Goal: Transaction & Acquisition: Purchase product/service

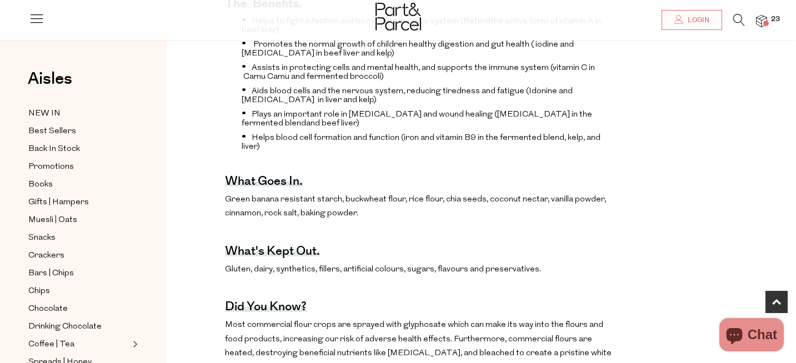
scroll to position [495, 0]
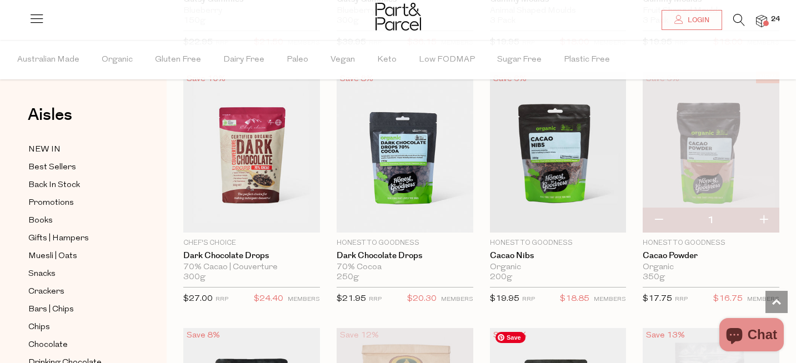
scroll to position [1603, 0]
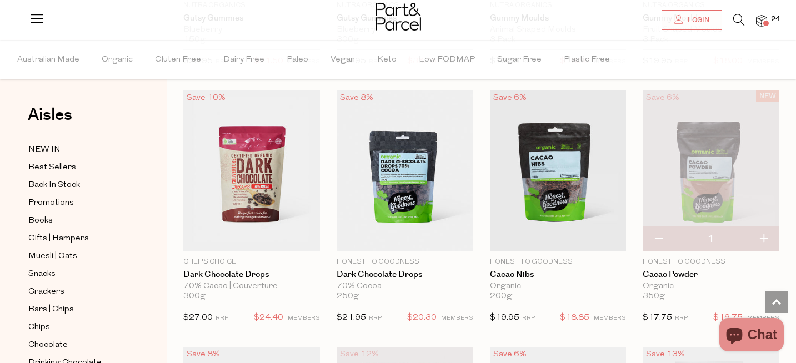
click at [658, 235] on button "button" at bounding box center [658, 239] width 32 height 24
type input "0"
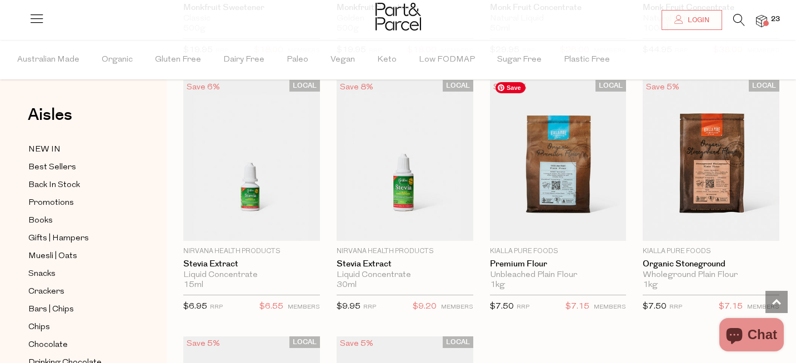
scroll to position [2902, 0]
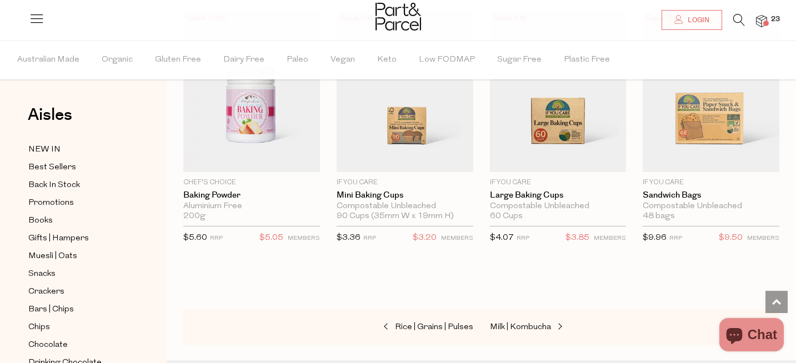
scroll to position [5274, 0]
click at [529, 322] on span "Milk | Kombucha" at bounding box center [520, 326] width 61 height 8
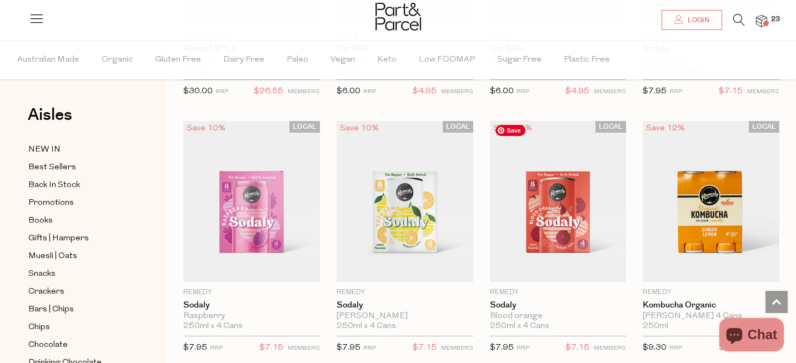
scroll to position [1356, 0]
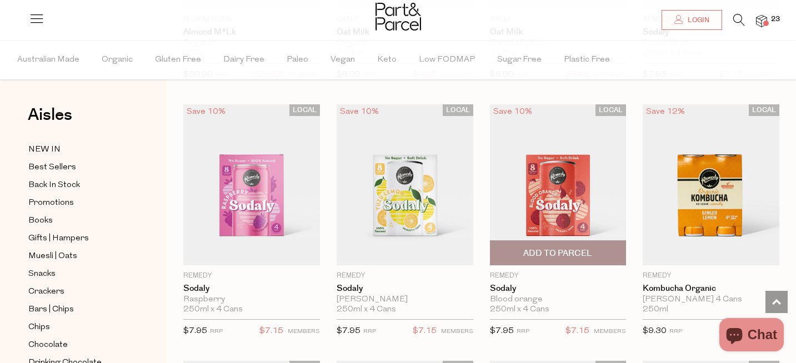
click at [562, 252] on span "Add To Parcel" at bounding box center [557, 254] width 69 height 12
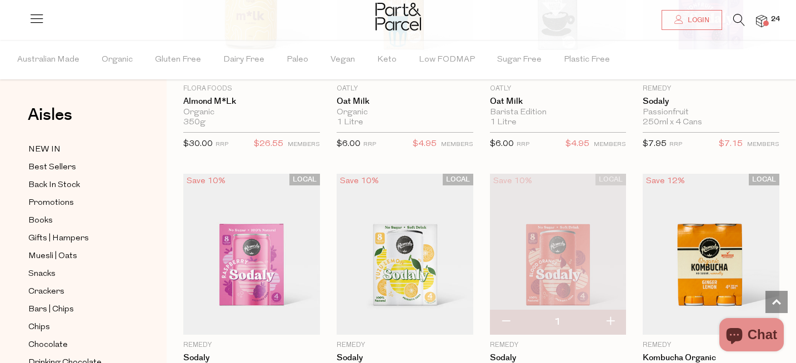
scroll to position [1397, 0]
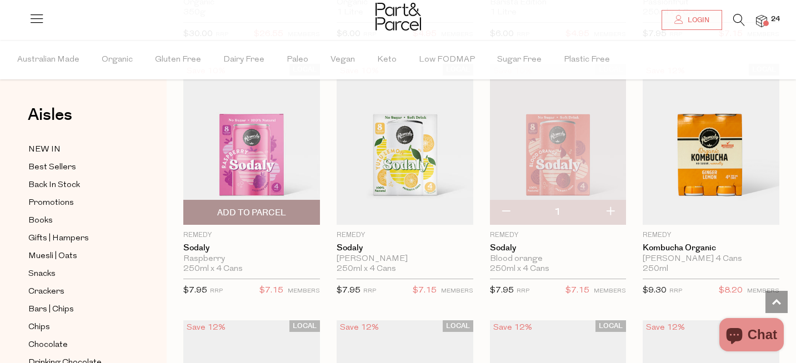
click at [246, 212] on span "Add To Parcel" at bounding box center [251, 213] width 69 height 12
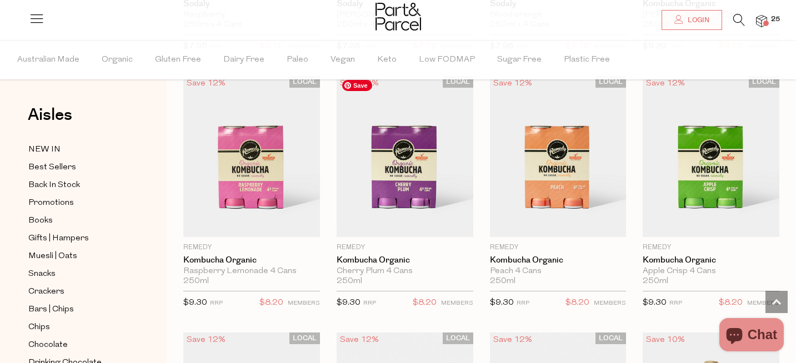
scroll to position [1643, 0]
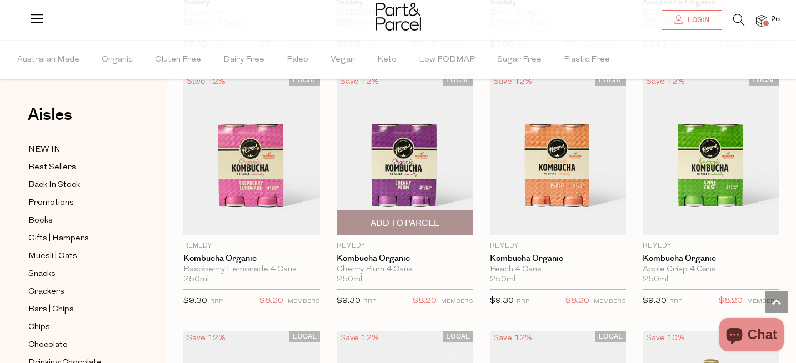
click at [406, 218] on span "Add To Parcel" at bounding box center [404, 224] width 69 height 12
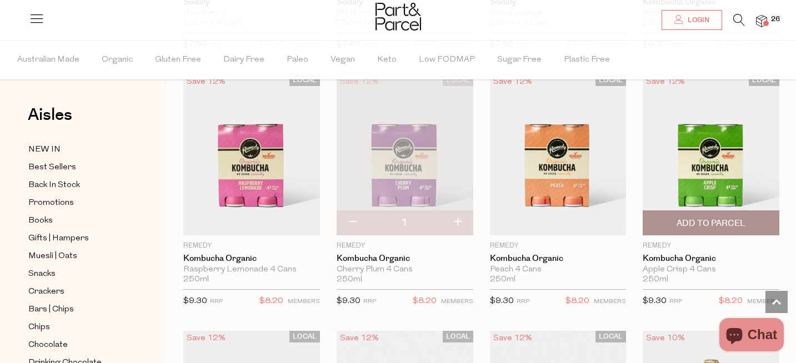
click at [701, 219] on span "Add To Parcel" at bounding box center [710, 224] width 69 height 12
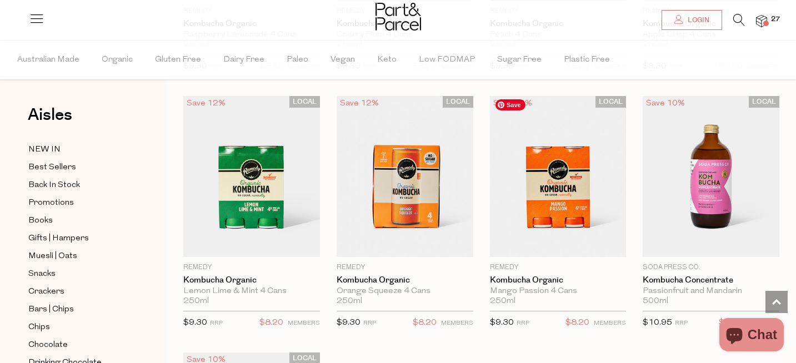
scroll to position [1878, 0]
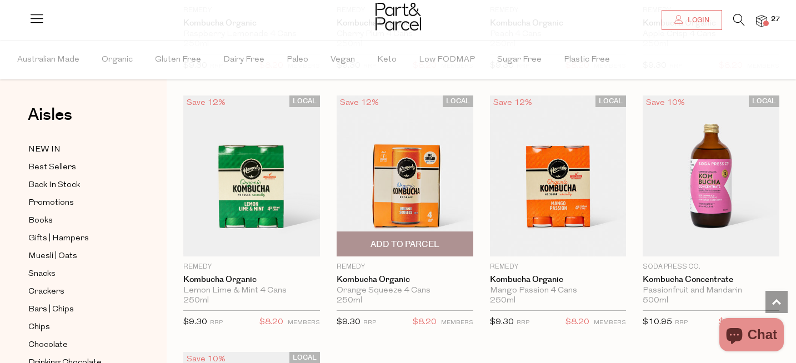
click at [406, 239] on span "Add To Parcel" at bounding box center [404, 245] width 69 height 12
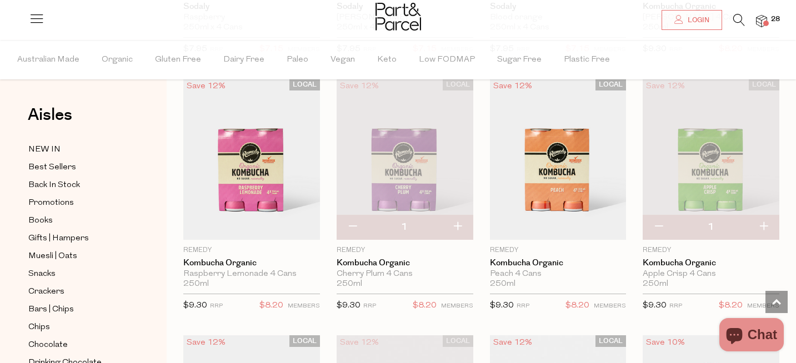
scroll to position [1638, 0]
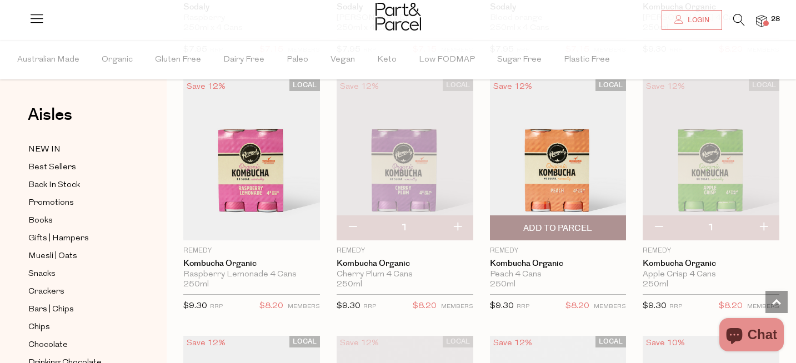
click at [564, 223] on span "Add To Parcel" at bounding box center [557, 229] width 69 height 12
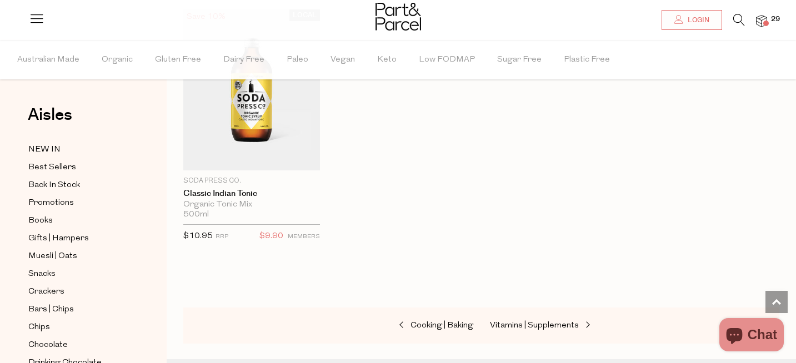
scroll to position [2246, 0]
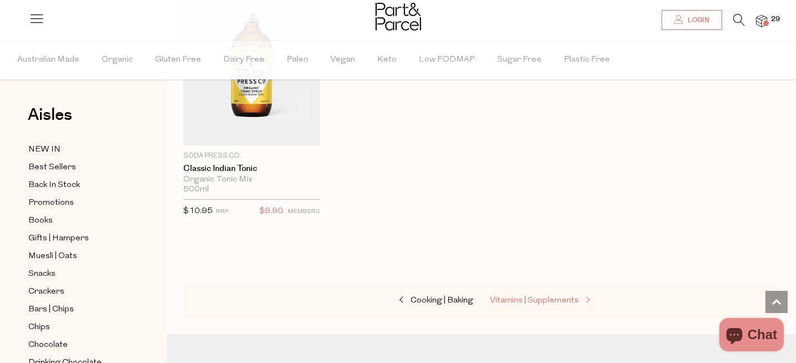
click at [539, 299] on span "Vitamins | Supplements" at bounding box center [534, 300] width 89 height 8
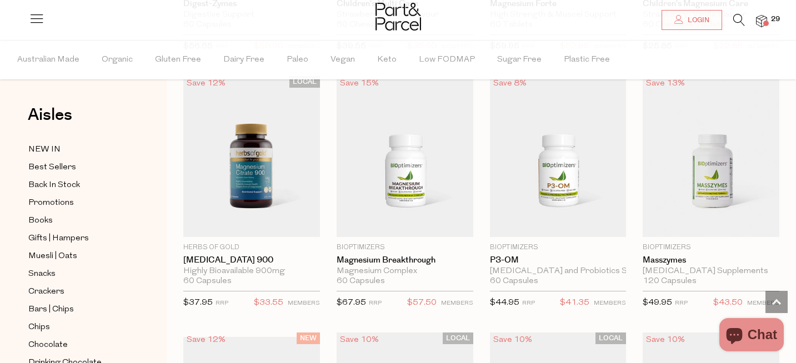
scroll to position [1609, 0]
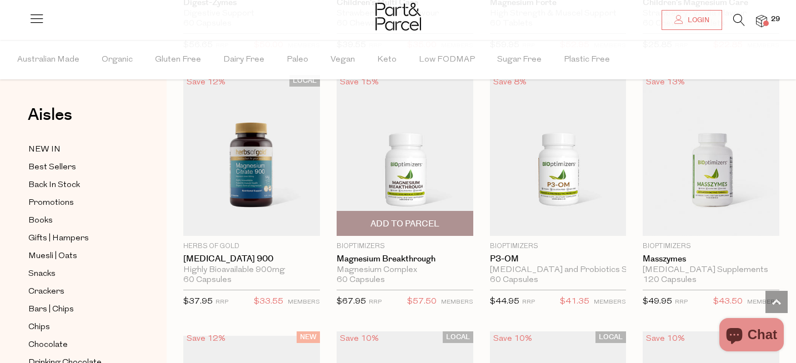
click at [401, 223] on span "Add To Parcel" at bounding box center [404, 224] width 69 height 12
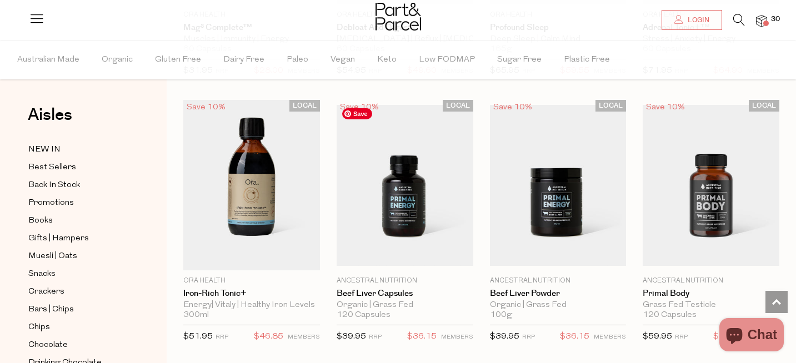
scroll to position [2107, 0]
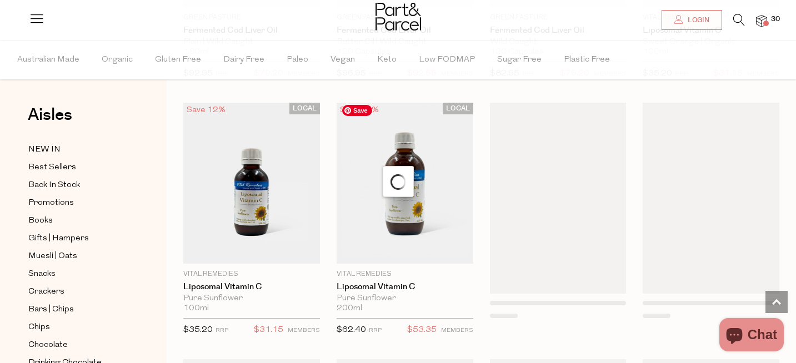
scroll to position [3153, 0]
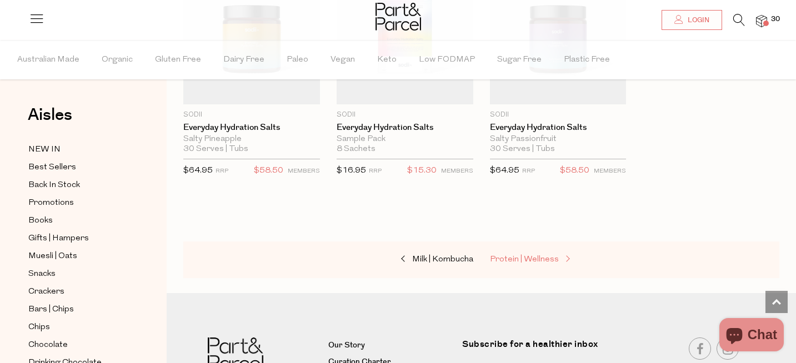
click at [494, 256] on span "Protein | Wellness" at bounding box center [524, 259] width 69 height 8
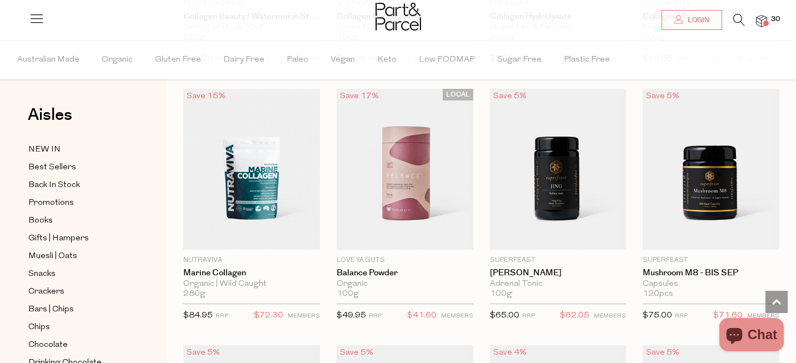
scroll to position [1604, 0]
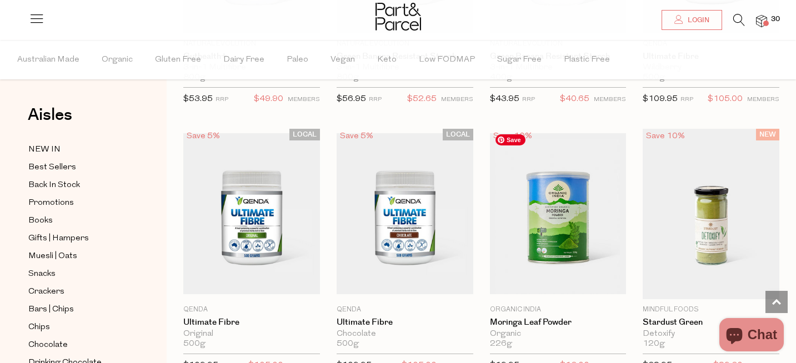
scroll to position [4133, 0]
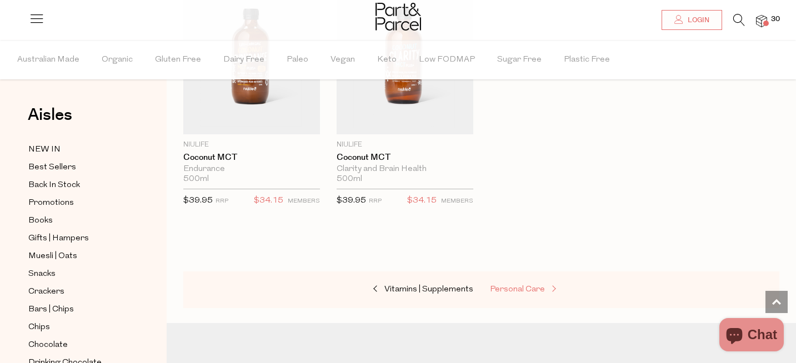
click at [508, 285] on span "Personal Care" at bounding box center [517, 289] width 55 height 8
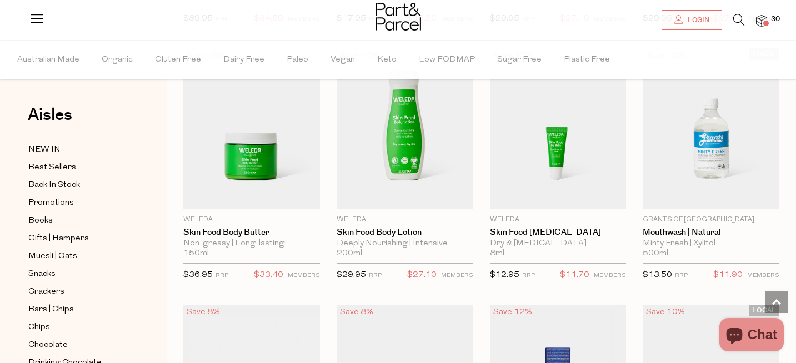
scroll to position [862, 0]
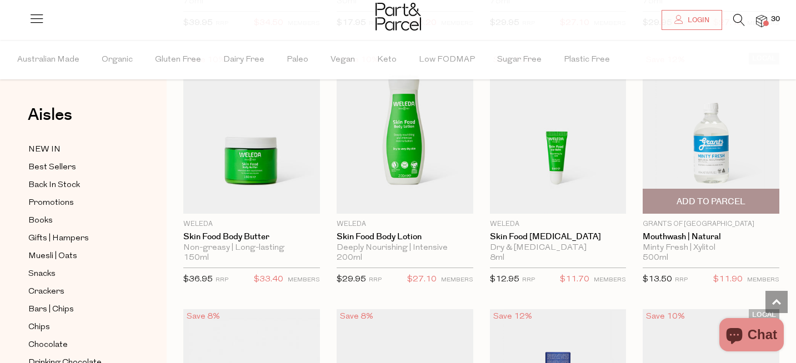
click at [705, 201] on span "Add To Parcel" at bounding box center [710, 202] width 69 height 12
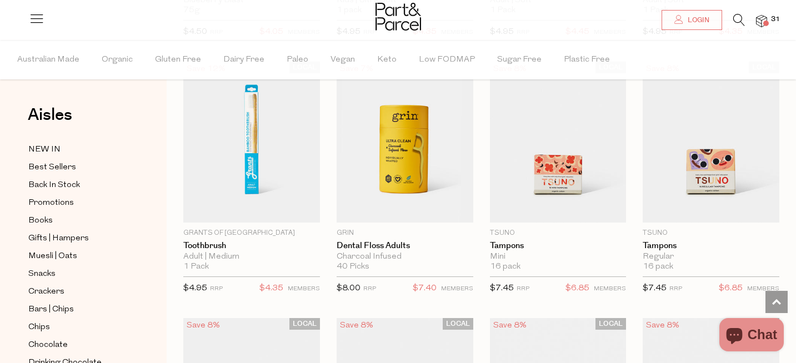
scroll to position [2142, 0]
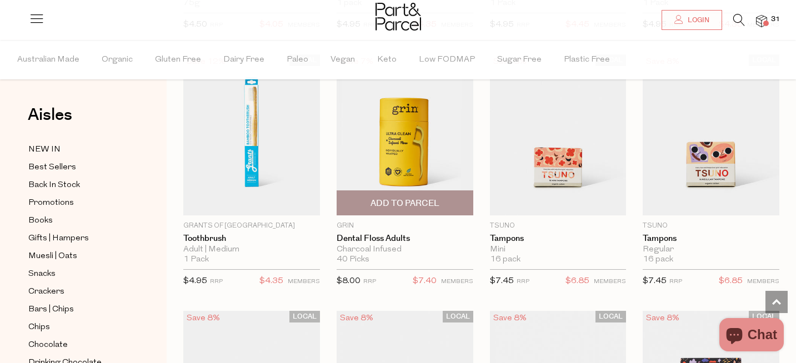
click at [406, 198] on span "Add To Parcel" at bounding box center [404, 204] width 69 height 12
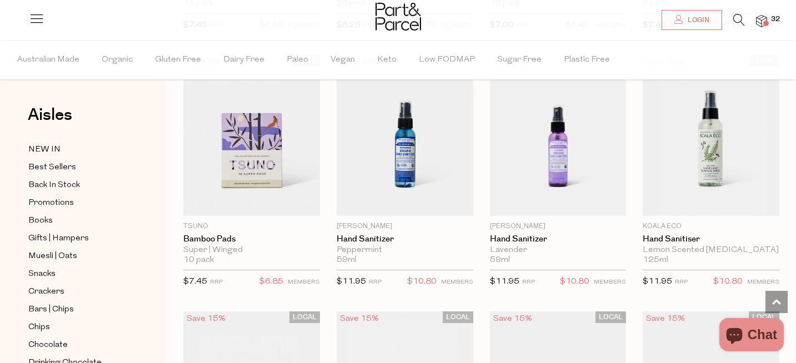
scroll to position [2657, 0]
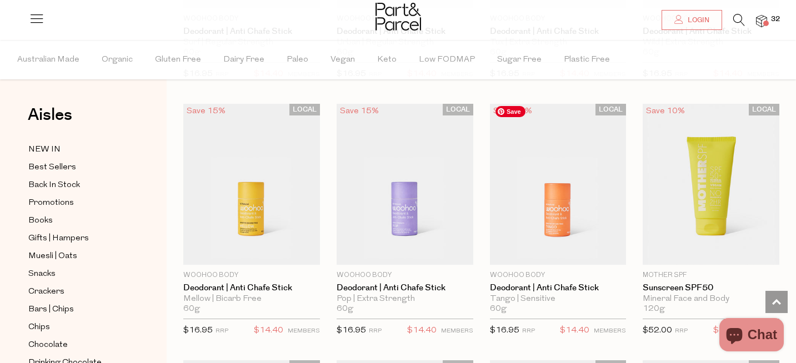
scroll to position [3127, 0]
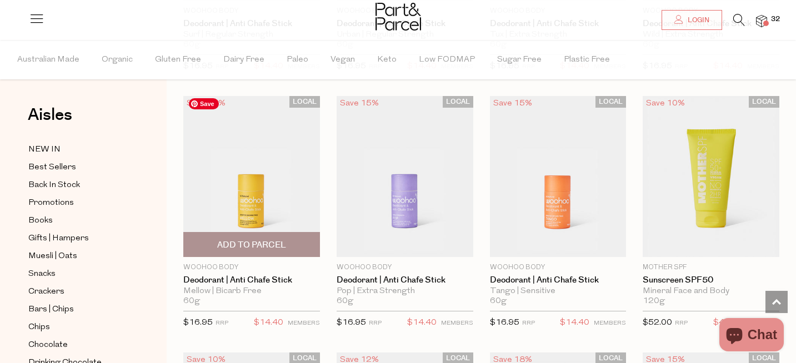
click at [254, 190] on img at bounding box center [251, 175] width 137 height 161
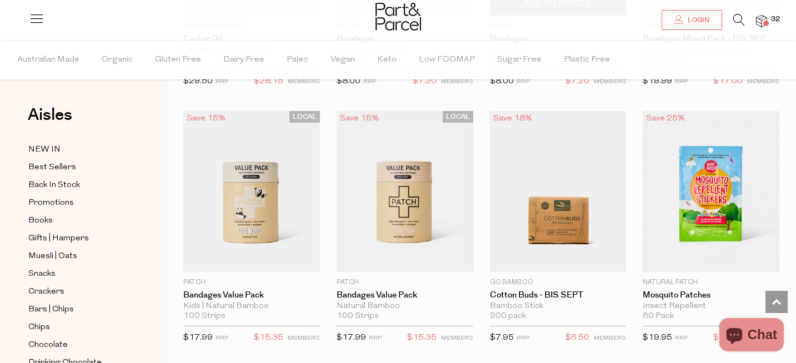
scroll to position [4920, 0]
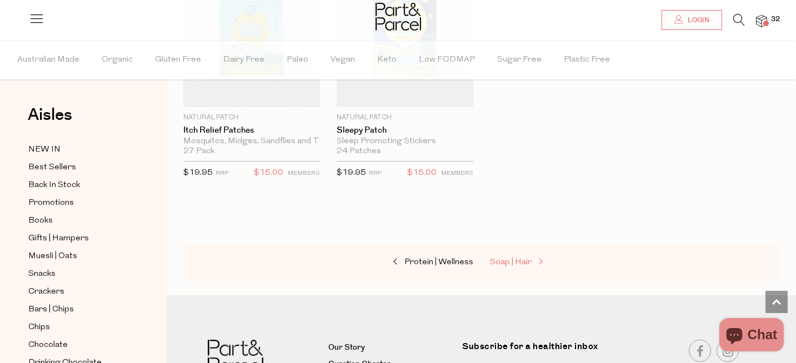
click at [526, 258] on span "Soap | Hair" at bounding box center [511, 262] width 42 height 8
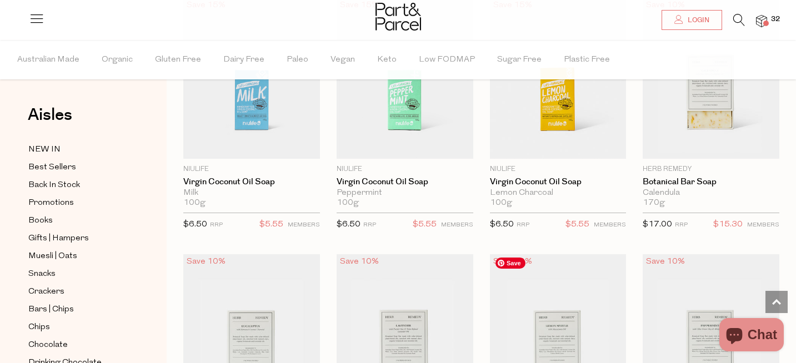
scroll to position [1941, 0]
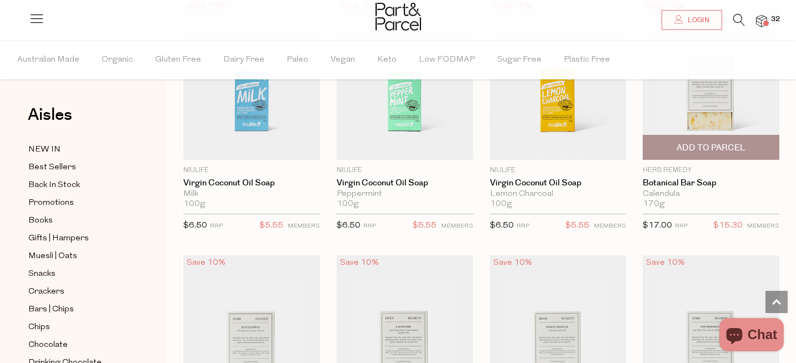
click at [695, 143] on span "Add To Parcel" at bounding box center [710, 148] width 69 height 12
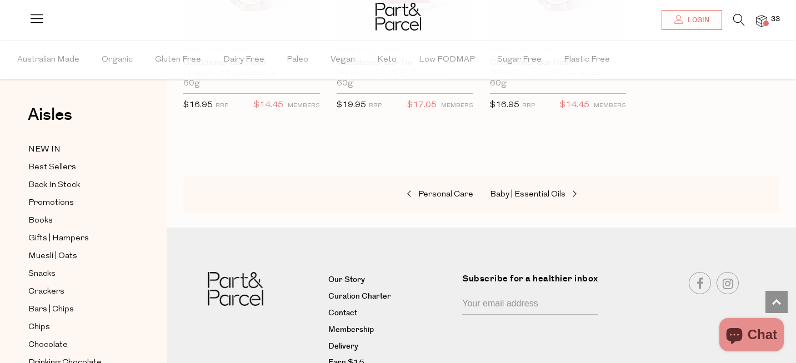
scroll to position [3091, 0]
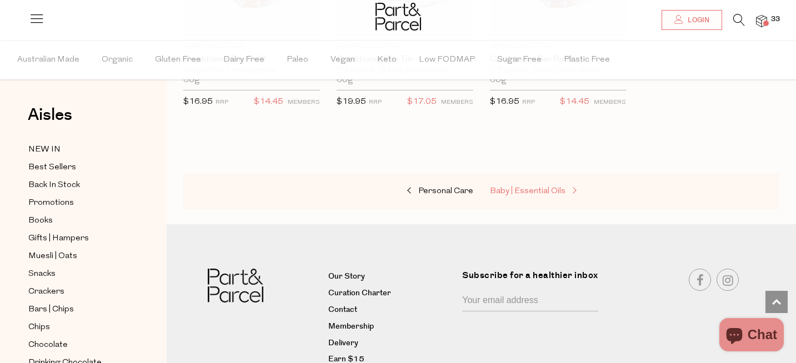
click at [557, 187] on span "Baby | Essential Oils" at bounding box center [528, 191] width 76 height 8
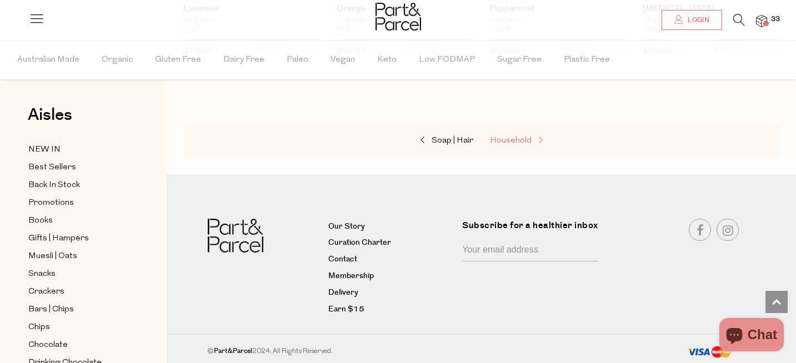
click at [526, 137] on span "Household" at bounding box center [511, 141] width 42 height 8
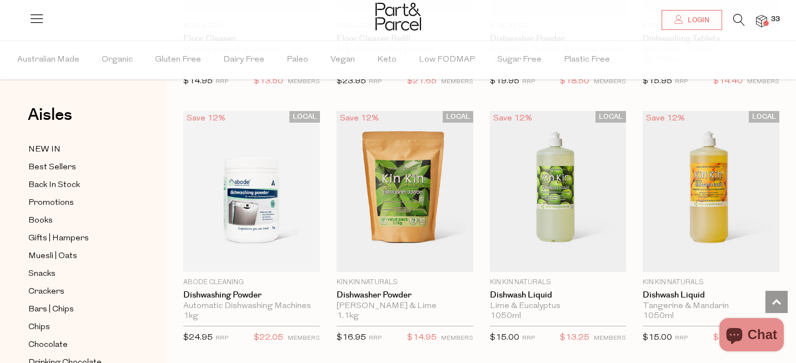
scroll to position [1849, 0]
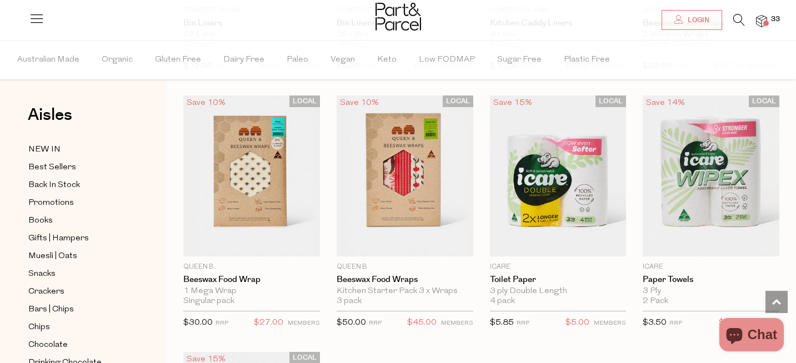
scroll to position [4981, 0]
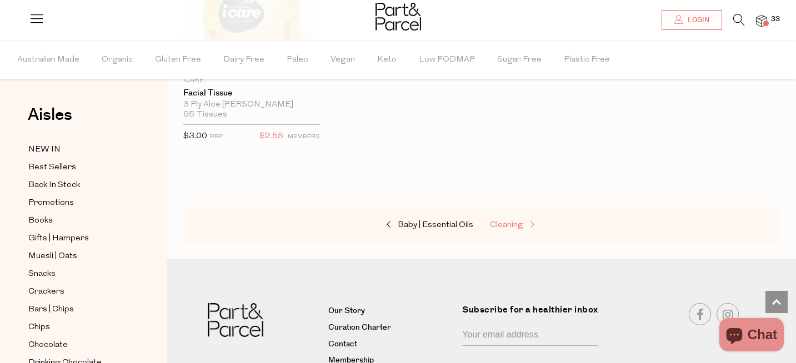
click at [505, 221] on span "Cleaning" at bounding box center [506, 225] width 33 height 8
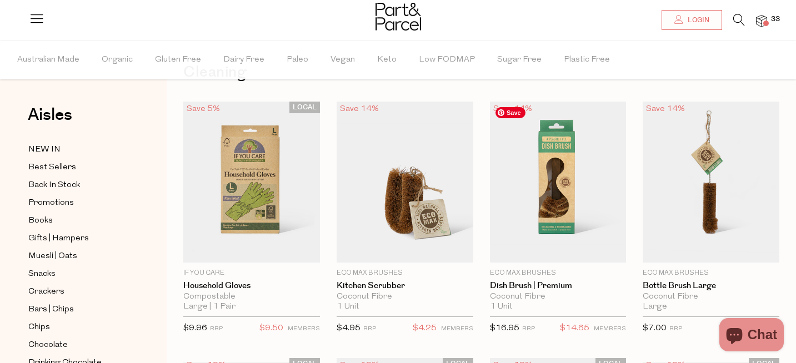
scroll to position [45, 0]
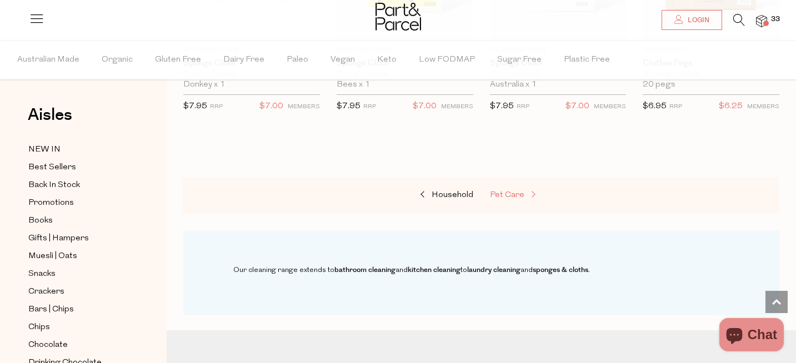
click at [507, 194] on span "Pet Care" at bounding box center [507, 195] width 34 height 8
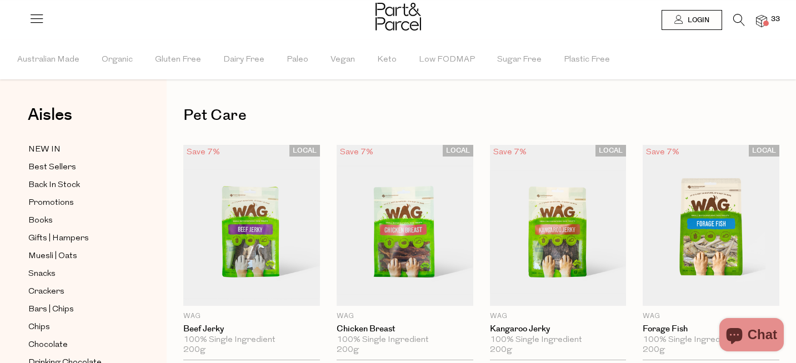
click at [764, 17] on img at bounding box center [761, 21] width 11 height 13
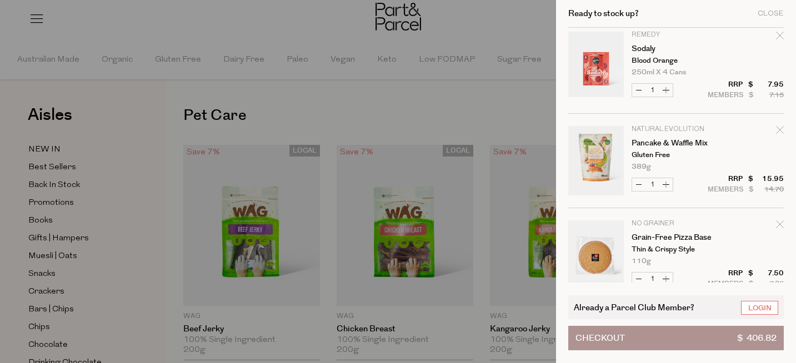
scroll to position [858, 0]
click at [778, 128] on icon "Remove Pancake & Waffle Mix" at bounding box center [780, 129] width 8 height 8
type input "Add Membership"
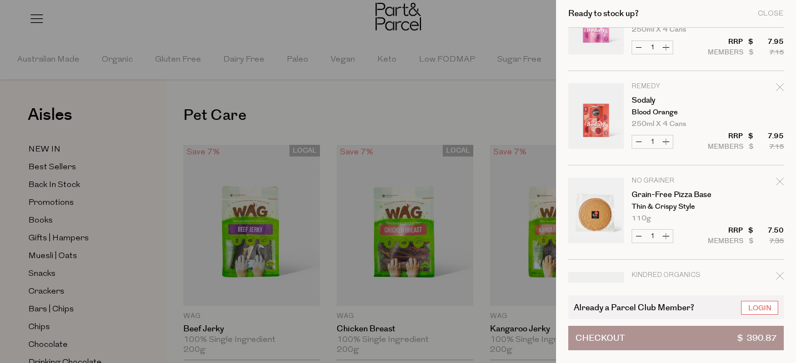
scroll to position [831, 0]
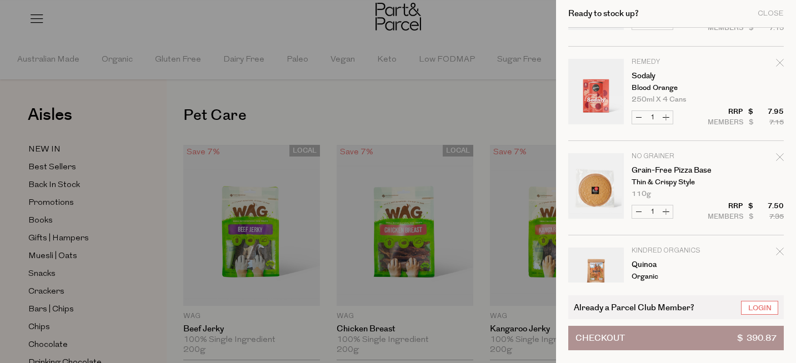
click at [781, 157] on icon "Remove Grain-Free Pizza Base" at bounding box center [780, 157] width 8 height 8
type input "Add Membership"
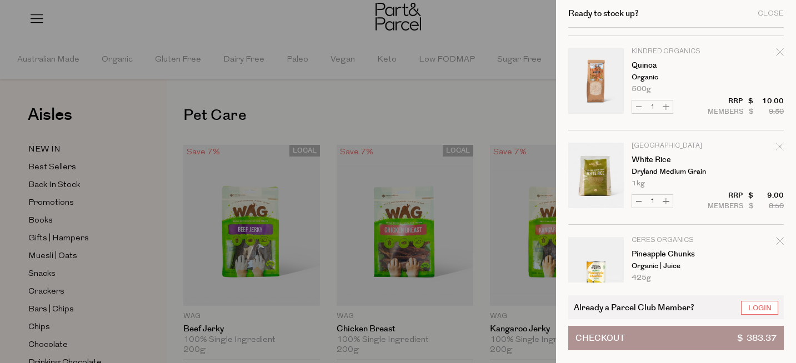
scroll to position [944, 0]
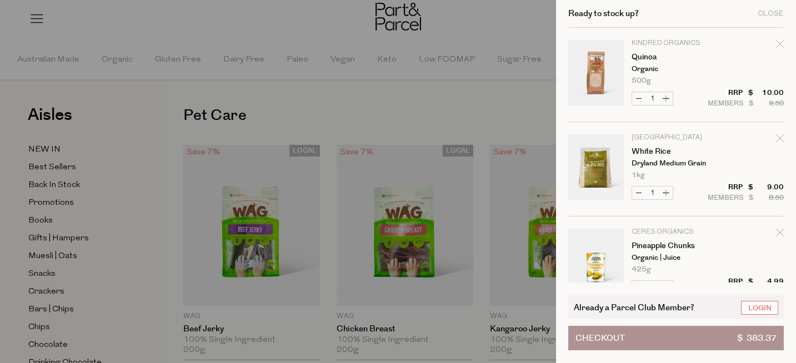
click at [778, 48] on icon "Remove Quinoa" at bounding box center [780, 44] width 8 height 8
type input "Add Membership"
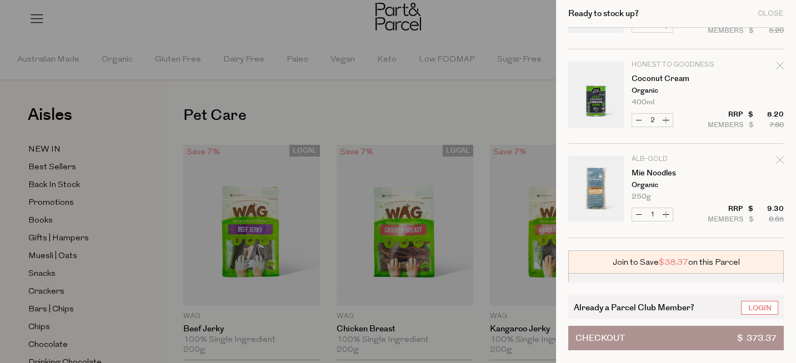
scroll to position [2524, 0]
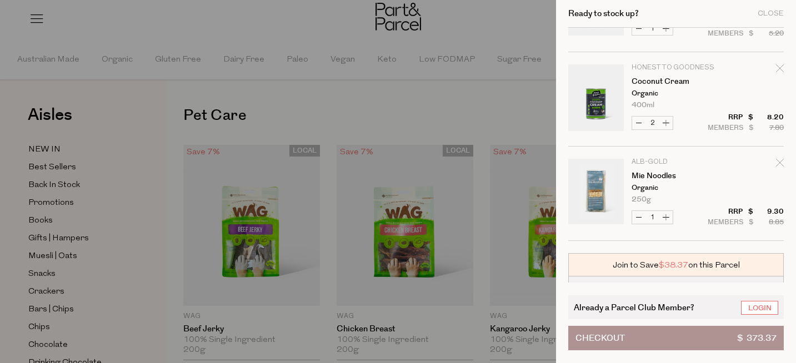
click at [778, 71] on icon "Remove Coconut Cream" at bounding box center [780, 68] width 8 height 8
type input "Add Membership"
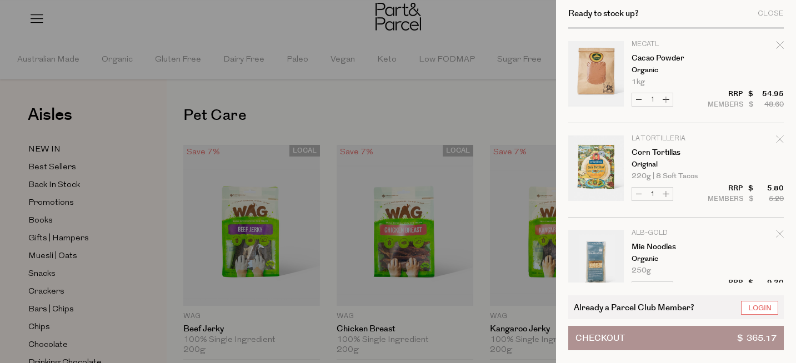
scroll to position [2484, 0]
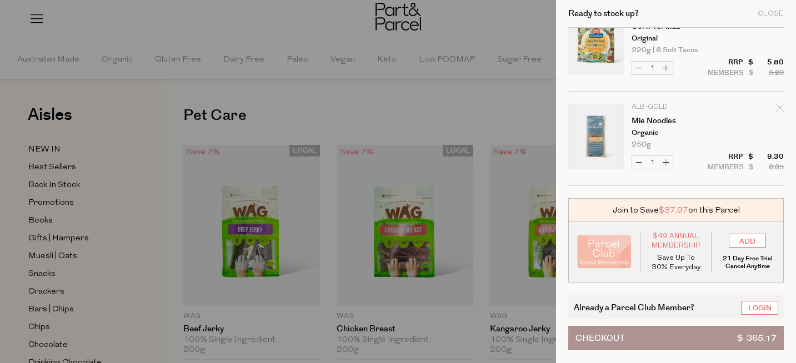
click at [779, 105] on icon "Remove Mie Noodles" at bounding box center [779, 107] width 7 height 7
type input "Add Membership"
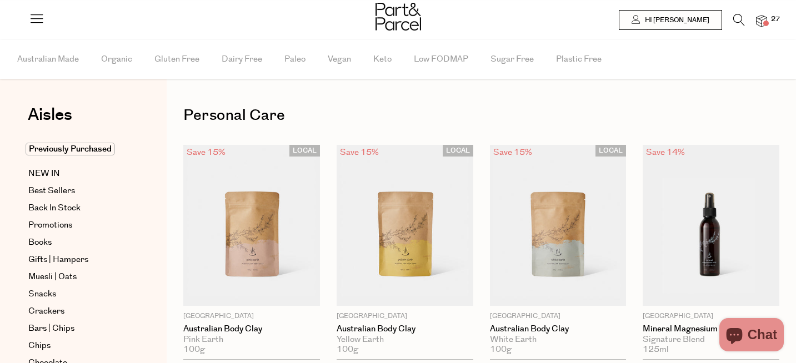
click at [764, 22] on span at bounding box center [766, 24] width 6 height 6
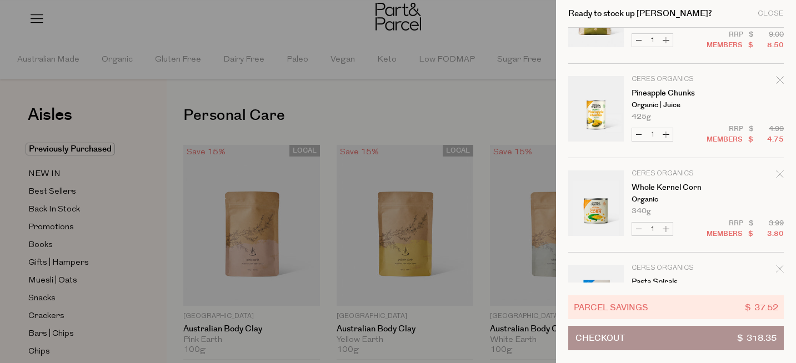
scroll to position [1003, 0]
click at [776, 78] on icon "Remove Pineapple Chunks" at bounding box center [780, 79] width 8 height 8
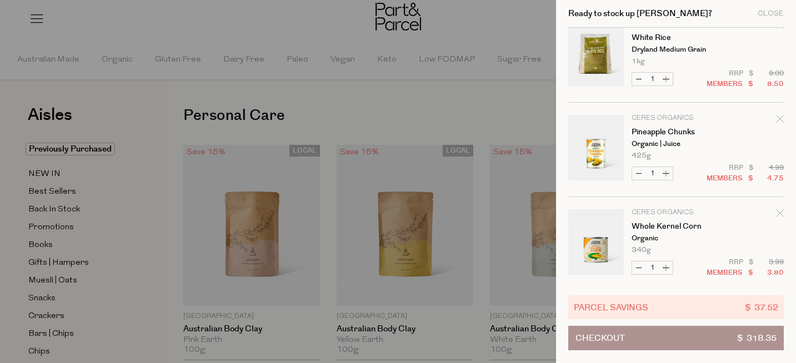
scroll to position [955, 0]
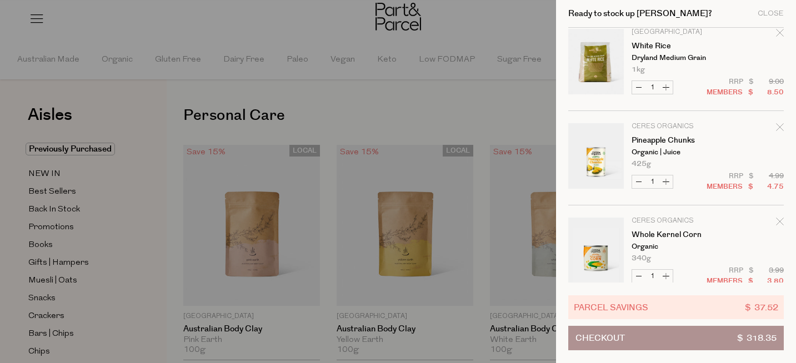
click at [778, 125] on icon "Remove Pineapple Chunks" at bounding box center [780, 127] width 8 height 8
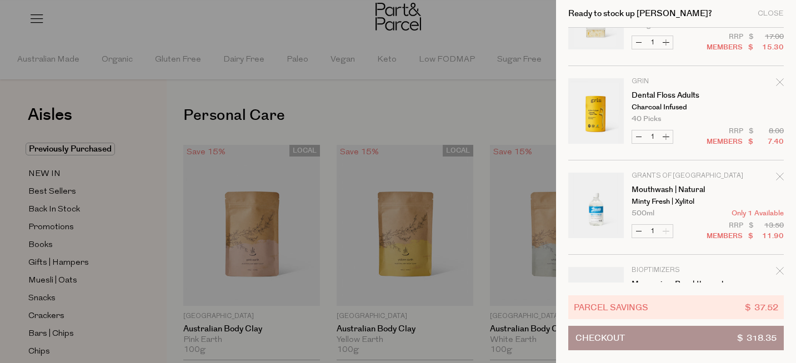
scroll to position [0, 0]
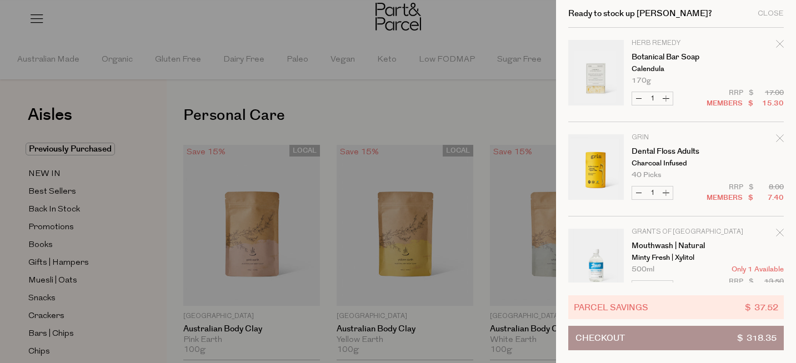
click at [475, 86] on div at bounding box center [398, 181] width 796 height 363
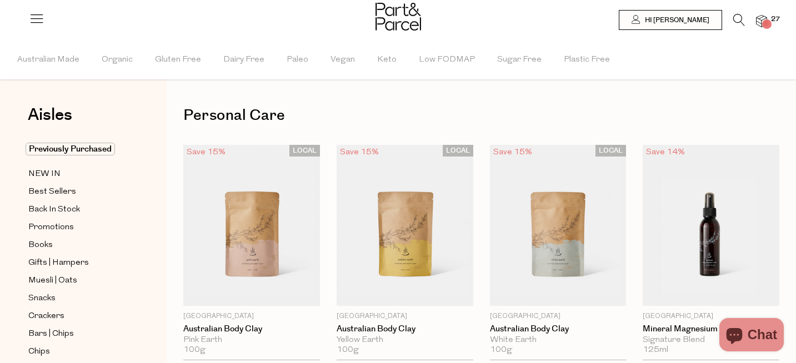
click at [763, 21] on img at bounding box center [761, 21] width 11 height 13
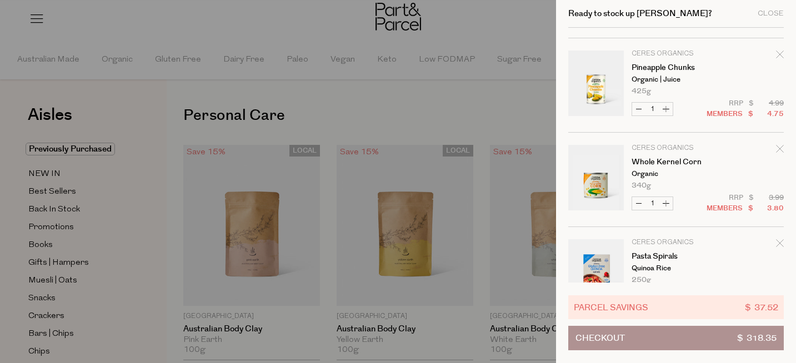
scroll to position [1023, 0]
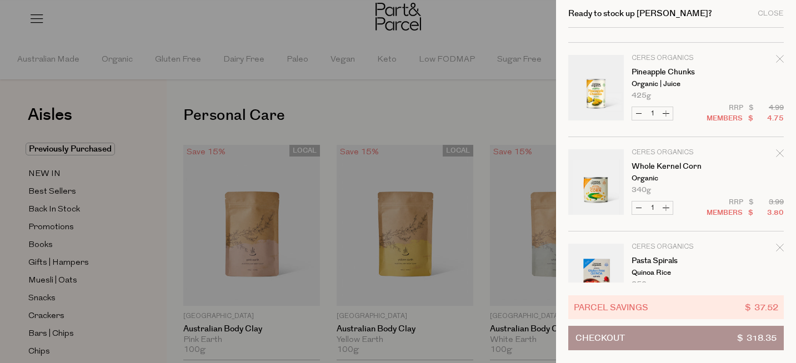
click at [779, 151] on icon "Remove Whole Kernel Corn" at bounding box center [780, 153] width 8 height 8
click at [530, 102] on div at bounding box center [398, 181] width 796 height 363
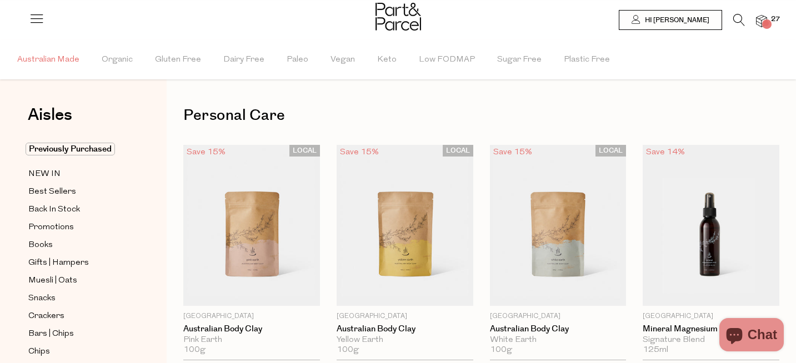
click at [76, 62] on span "Australian Made" at bounding box center [48, 60] width 62 height 39
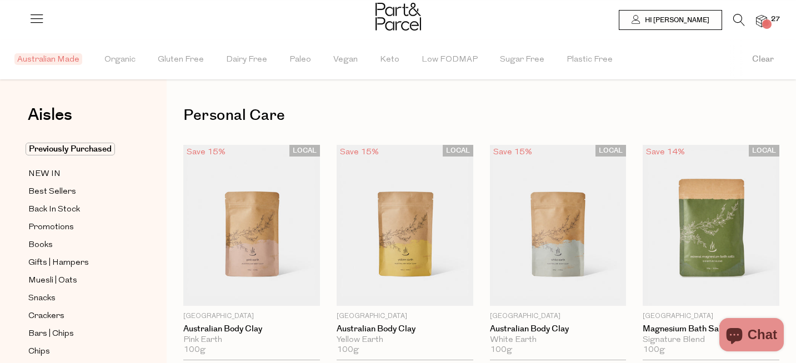
click at [762, 22] on img at bounding box center [761, 21] width 11 height 13
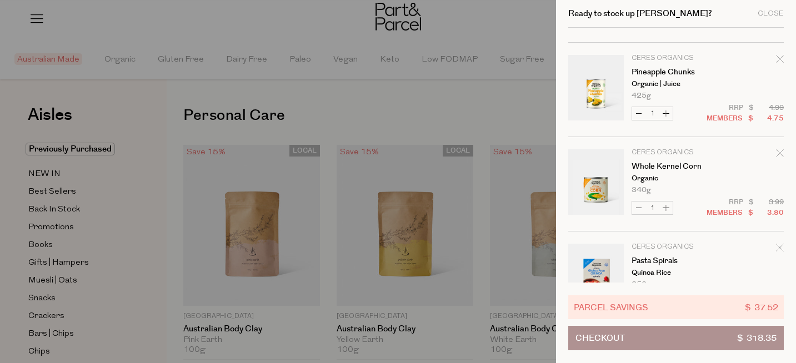
click at [776, 58] on icon "Remove Pineapple Chunks" at bounding box center [779, 58] width 7 height 7
click at [666, 346] on button "Checkout $ 318.35" at bounding box center [675, 338] width 215 height 24
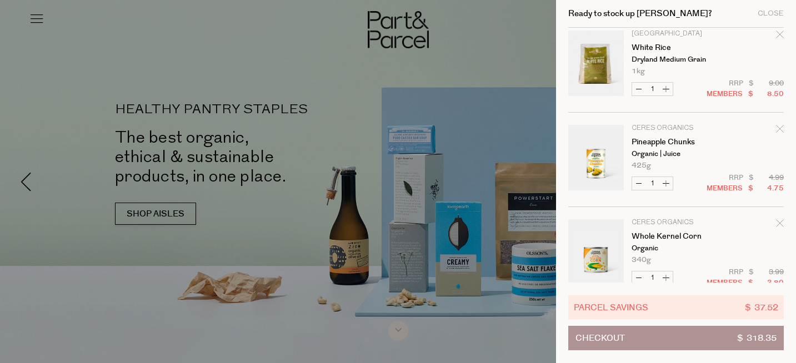
scroll to position [955, 0]
click at [641, 183] on button "Decrease Pineapple Chunks" at bounding box center [638, 181] width 13 height 13
type input "0"
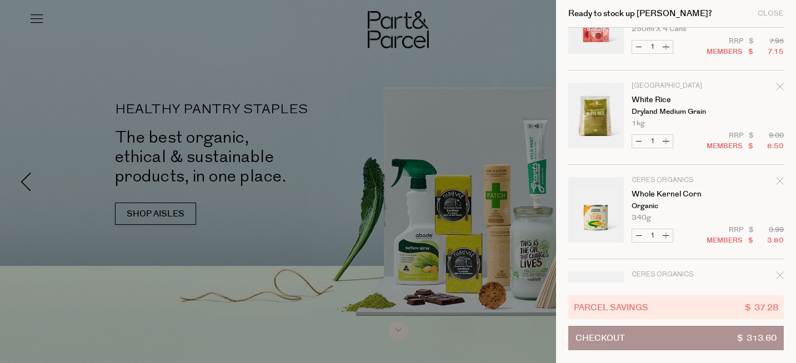
scroll to position [904, 0]
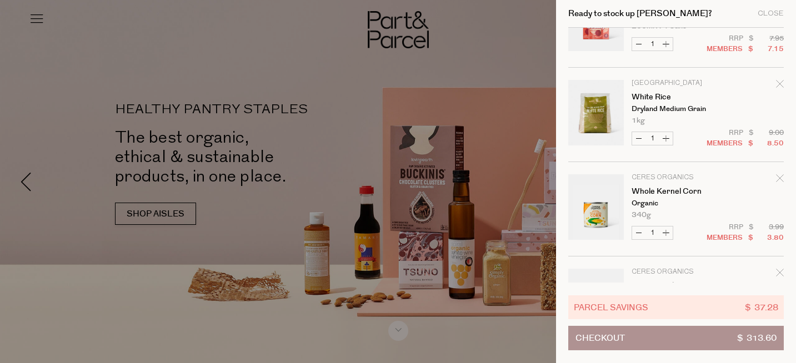
click at [639, 232] on button "Decrease Whole Kernel Corn" at bounding box center [638, 233] width 13 height 13
type input "0"
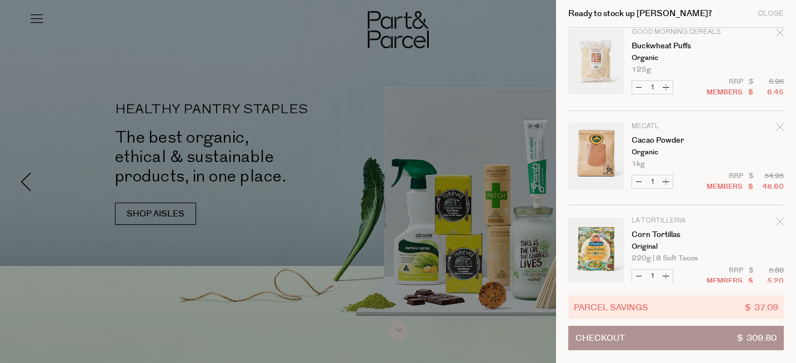
scroll to position [2105, 0]
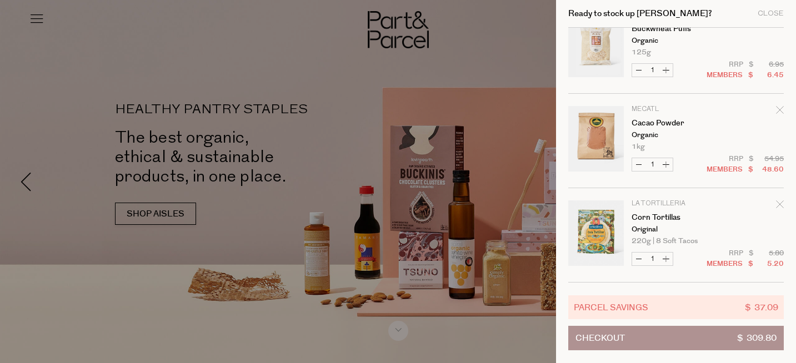
click at [731, 344] on button "Checkout $ 309.80" at bounding box center [675, 338] width 215 height 24
